Goal: Task Accomplishment & Management: Complete application form

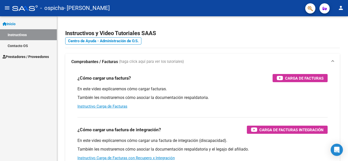
click at [34, 57] on span "Prestadores / Proveedores" at bounding box center [26, 57] width 46 height 6
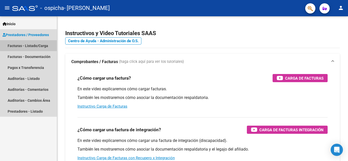
click at [31, 45] on link "Facturas - Listado/Carga" at bounding box center [28, 45] width 57 height 11
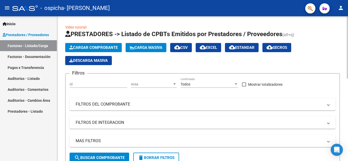
click at [102, 48] on span "Cargar Comprobante" at bounding box center [93, 47] width 48 height 5
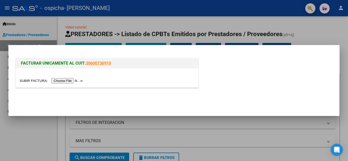
click at [60, 80] on input "file" at bounding box center [52, 80] width 64 height 5
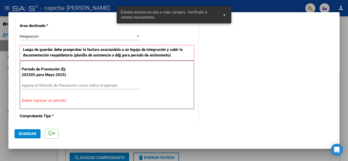
scroll to position [125, 0]
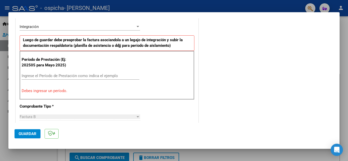
click at [45, 76] on input "Ingrese el Período de Prestación como indica el ejemplo" at bounding box center [81, 76] width 118 height 5
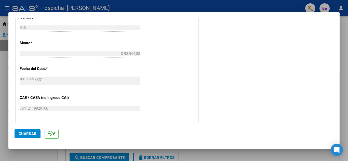
scroll to position [303, 0]
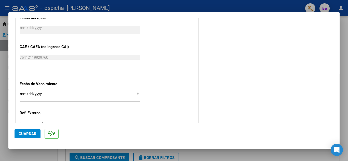
type input "202509"
click at [137, 93] on input "Ingresar la fecha" at bounding box center [80, 96] width 120 height 8
type input "[DATE]"
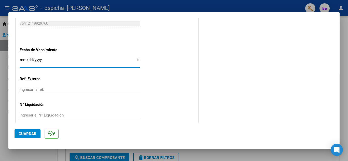
scroll to position [343, 0]
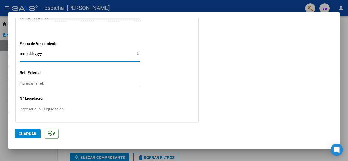
click at [26, 137] on button "Guardar" at bounding box center [28, 133] width 26 height 9
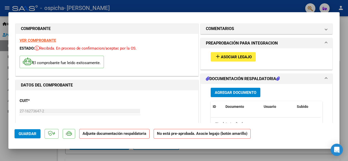
scroll to position [0, 0]
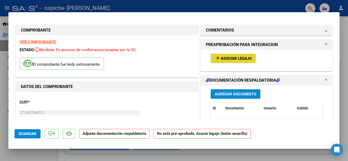
click at [241, 56] on button "add Asociar Legajo" at bounding box center [233, 58] width 45 height 9
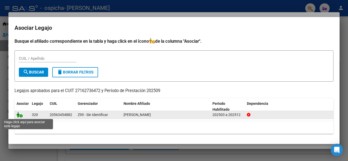
click at [17, 116] on icon at bounding box center [20, 115] width 6 height 6
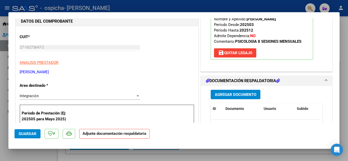
scroll to position [102, 0]
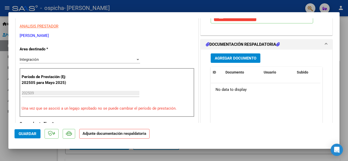
click at [234, 59] on span "Agregar Documento" at bounding box center [236, 58] width 42 height 5
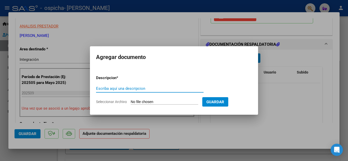
click at [113, 88] on input "Escriba aquí una descripcion" at bounding box center [149, 88] width 107 height 5
type input "factura"
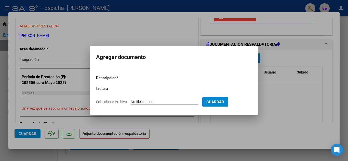
click at [137, 103] on input "Seleccionar Archivo" at bounding box center [164, 102] width 67 height 5
type input "C:\fakepath\F.548 Gastib Oruño.pdf"
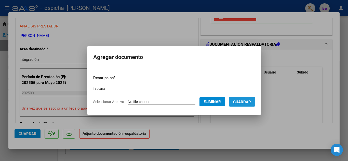
click at [251, 103] on span "Guardar" at bounding box center [242, 102] width 18 height 5
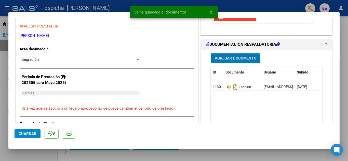
click at [235, 59] on span "Agregar Documento" at bounding box center [236, 58] width 42 height 5
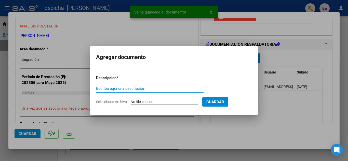
click at [149, 86] on input "Escriba aquí una descripcion" at bounding box center [149, 88] width 107 height 5
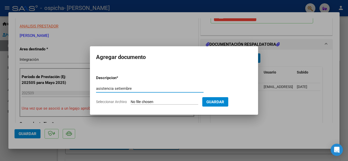
type input "asistencia setiembre"
click at [131, 101] on app-file-uploader "Seleccionar Archivo" at bounding box center [149, 102] width 106 height 5
click at [141, 101] on input "Seleccionar Archivo" at bounding box center [164, 102] width 67 height 5
type input "C:\fakepath\Asistencia [PERSON_NAME] .pdf"
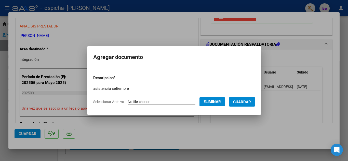
click at [251, 103] on span "Guardar" at bounding box center [242, 102] width 18 height 5
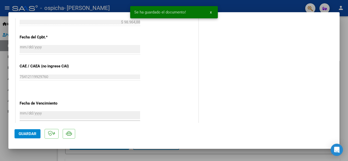
scroll to position [306, 0]
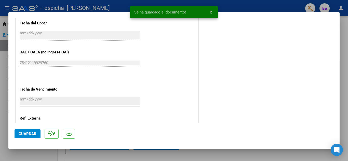
click at [30, 132] on span "Guardar" at bounding box center [28, 134] width 18 height 5
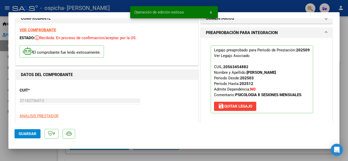
scroll to position [0, 0]
